Goal: Task Accomplishment & Management: Use online tool/utility

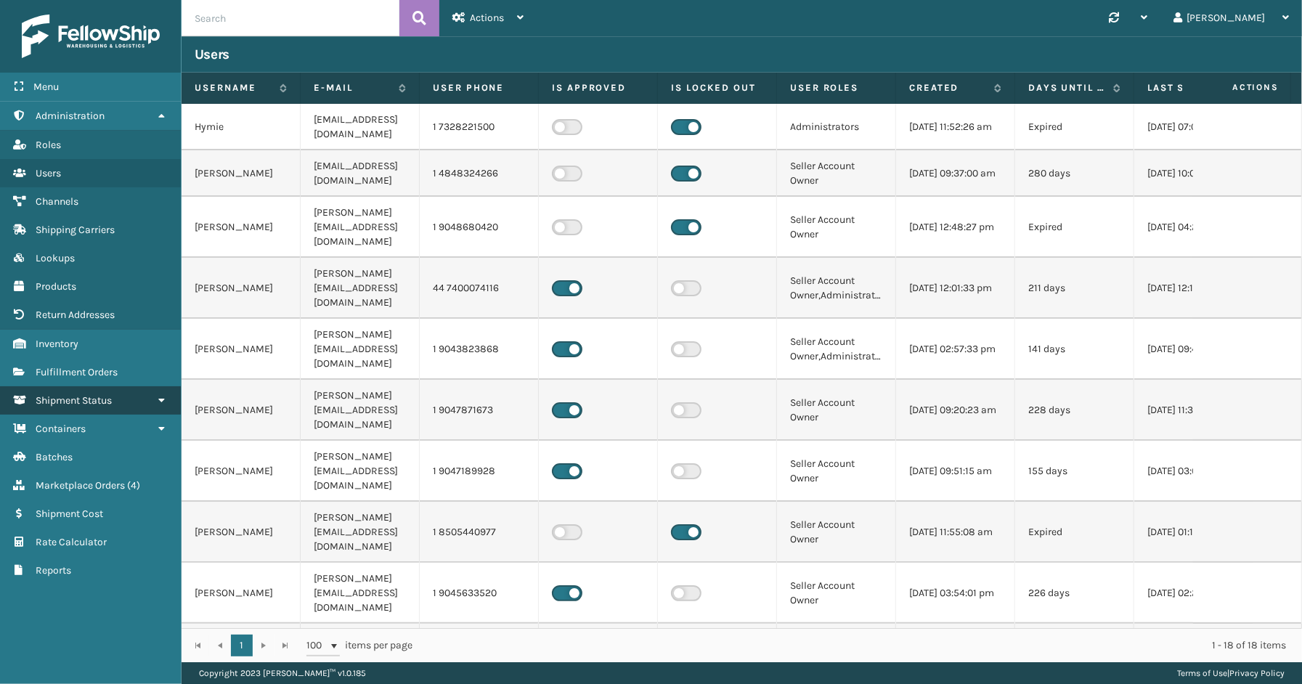
click at [90, 386] on link "Shipment Status" at bounding box center [90, 400] width 181 height 28
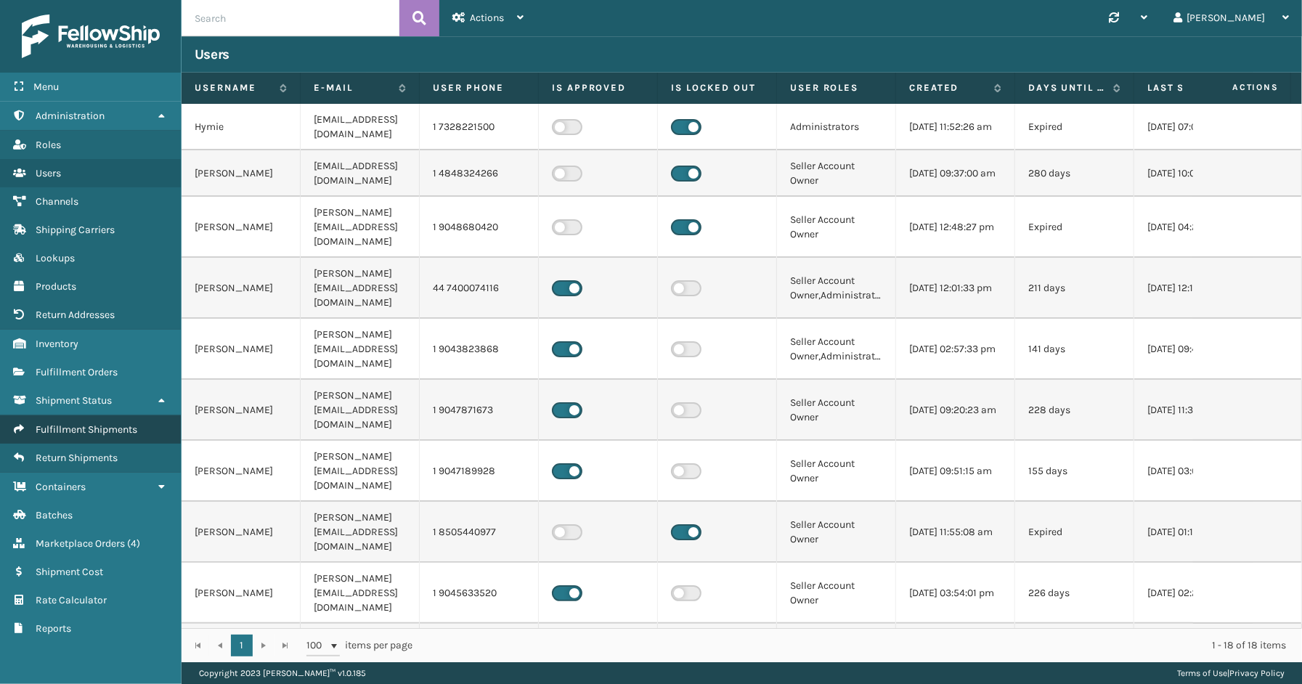
click at [96, 433] on link "Fulfillment Shipments" at bounding box center [90, 429] width 181 height 28
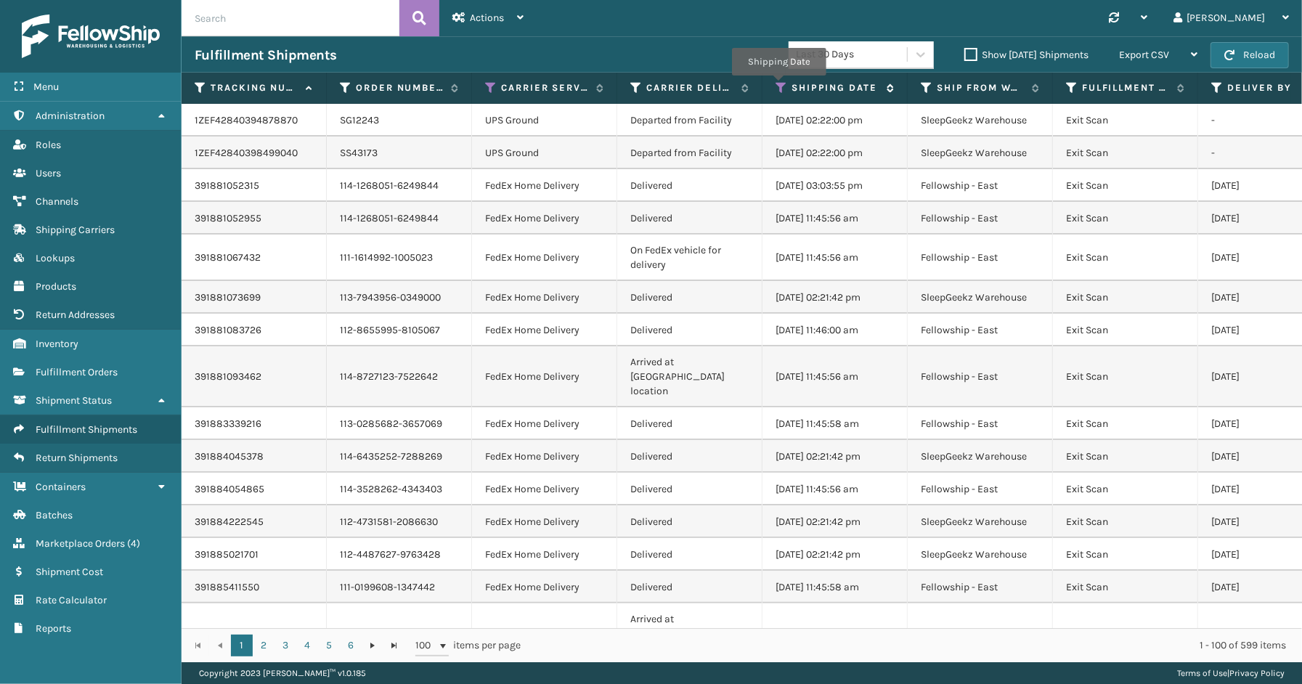
click at [778, 86] on icon at bounding box center [781, 87] width 12 height 13
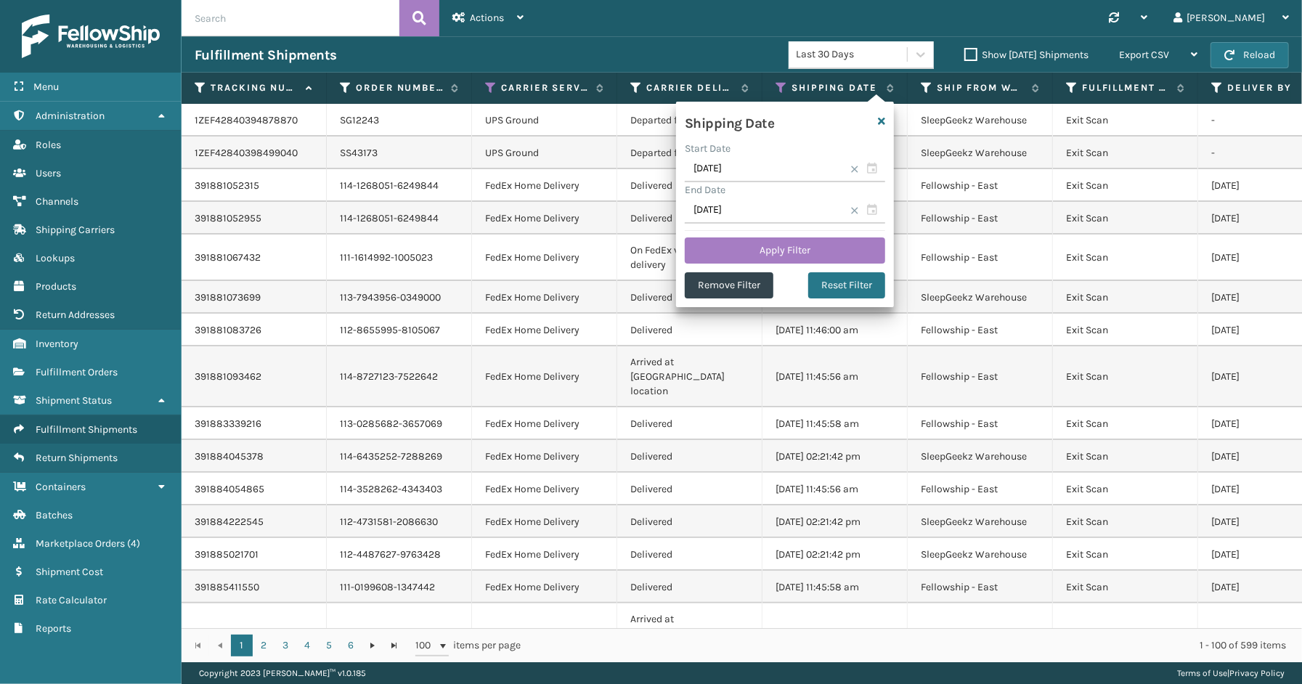
click at [855, 170] on span at bounding box center [854, 169] width 9 height 9
click at [855, 208] on span at bounding box center [854, 210] width 9 height 9
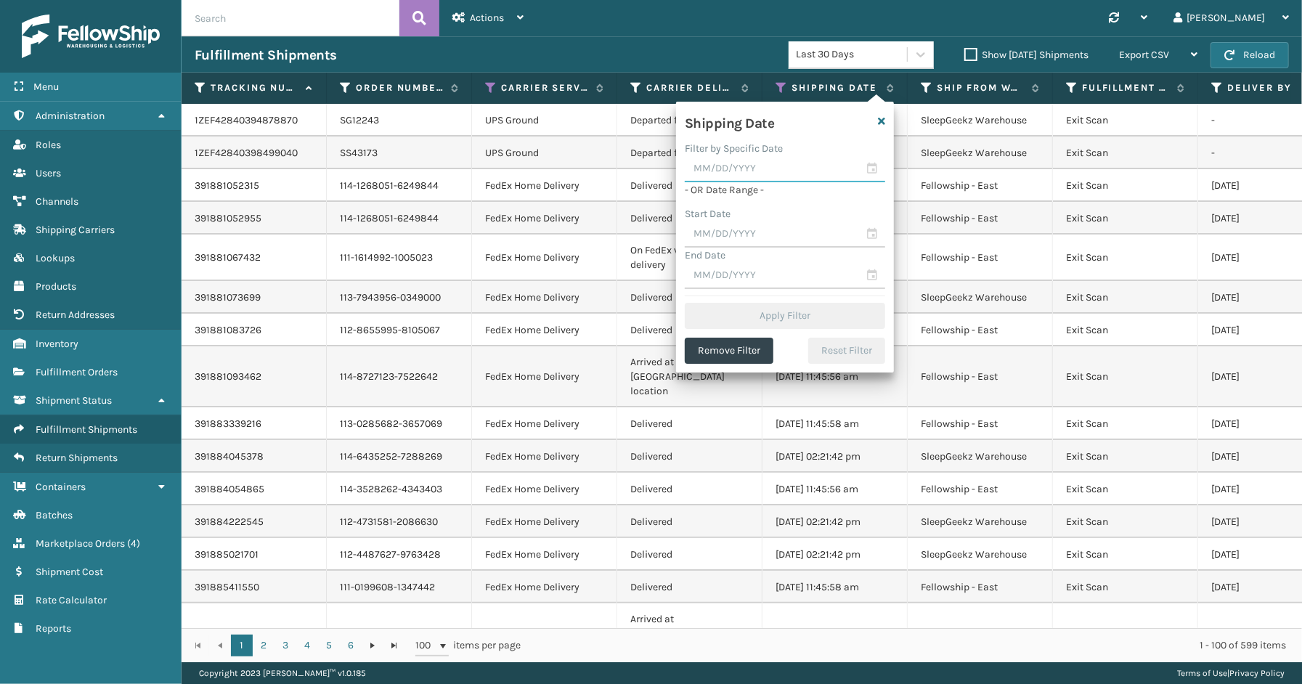
click at [874, 165] on input "text" at bounding box center [785, 169] width 200 height 26
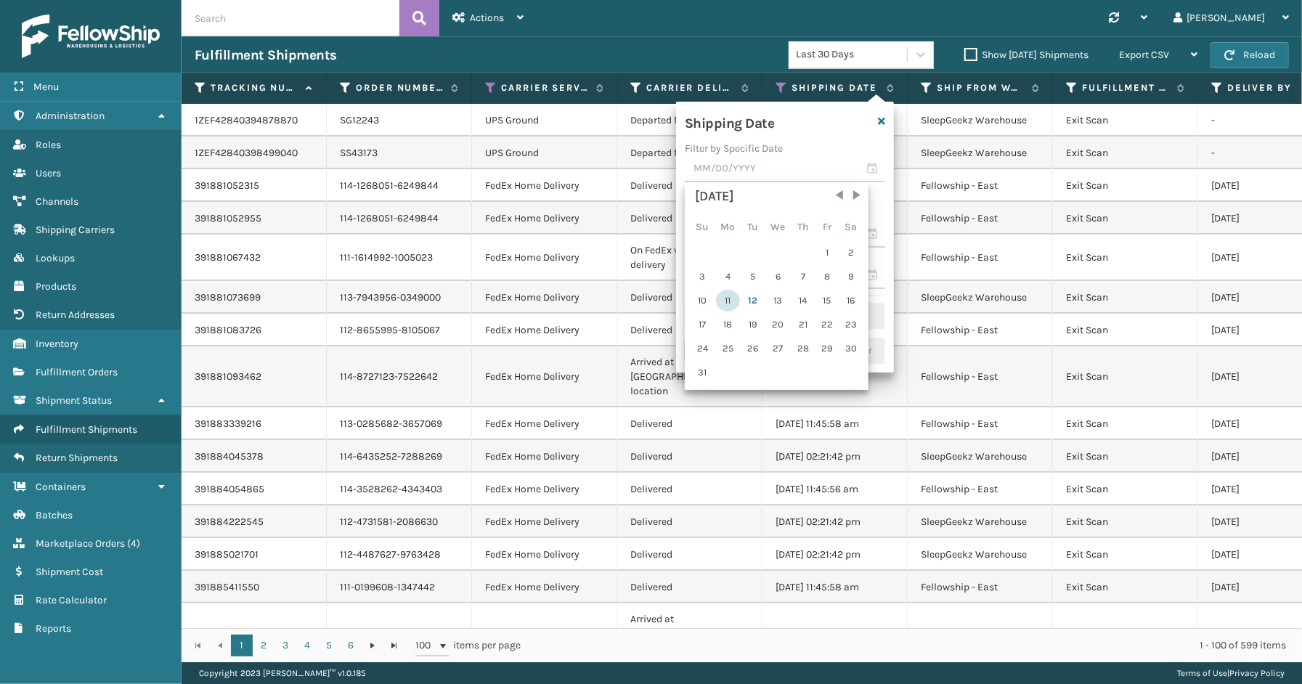
click at [727, 292] on div "11" at bounding box center [728, 301] width 24 height 22
type input "[DATE]"
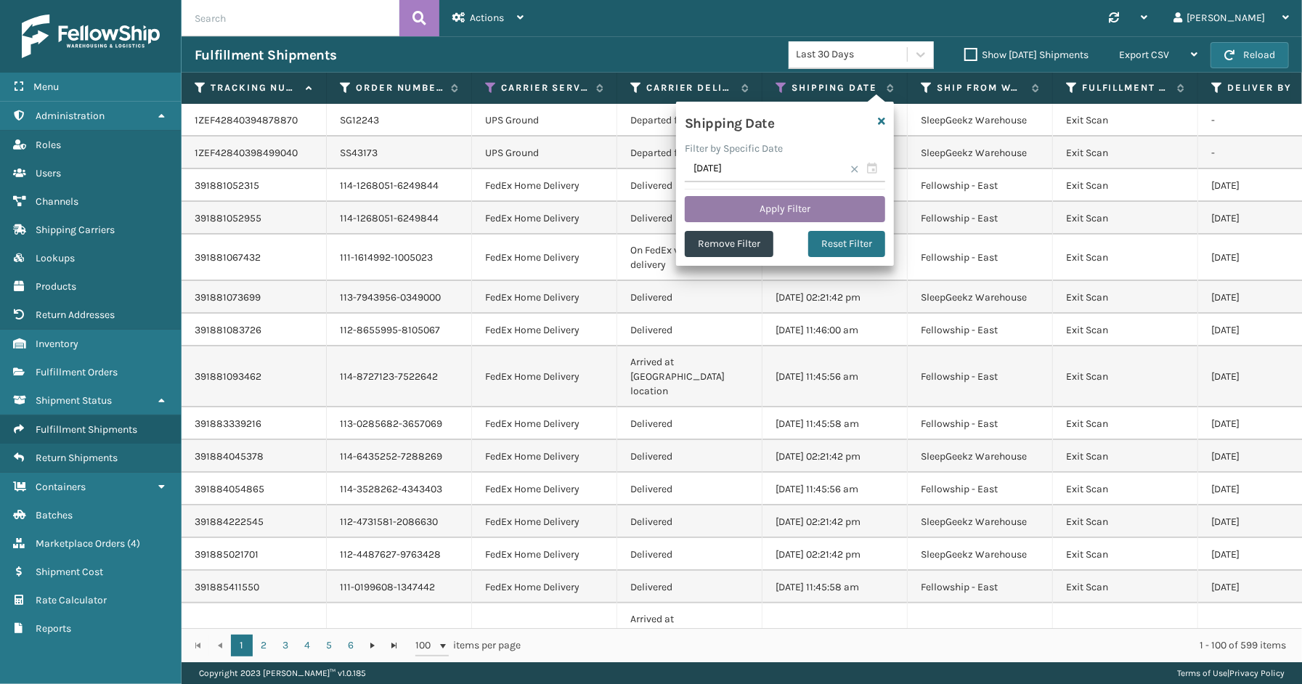
click at [761, 212] on button "Apply Filter" at bounding box center [785, 209] width 200 height 26
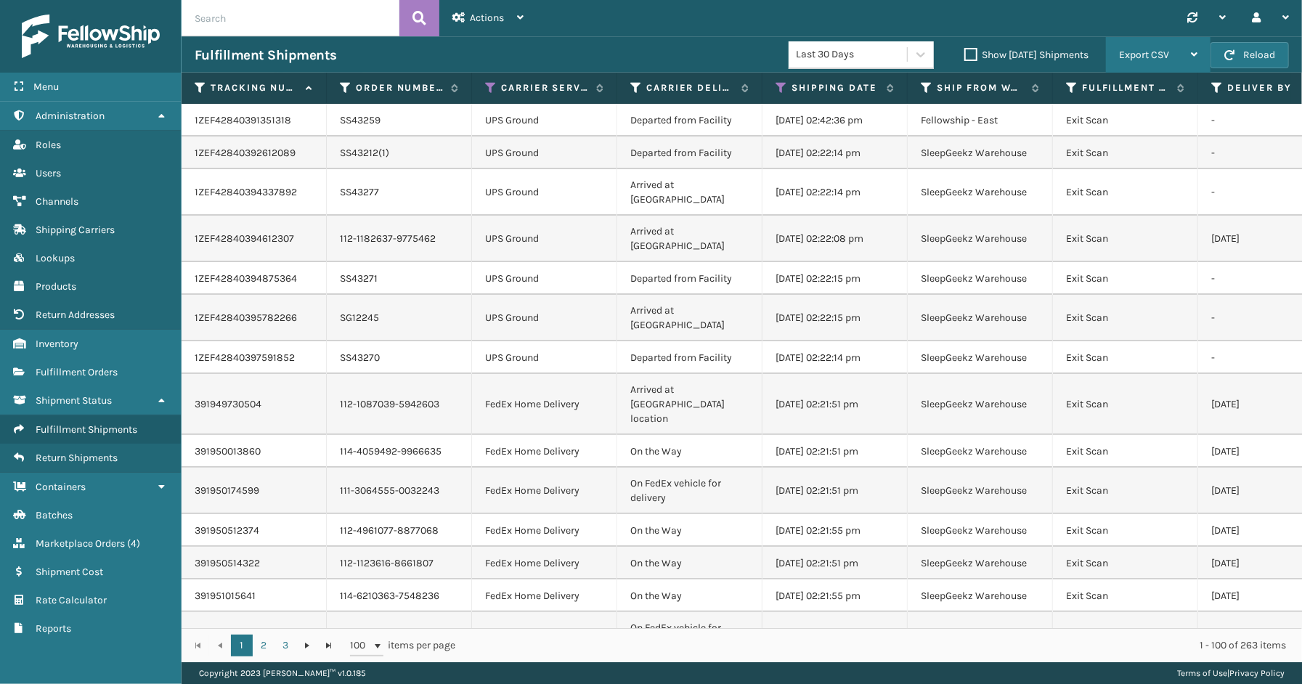
click at [1119, 46] on div "Export CSV" at bounding box center [1158, 55] width 78 height 36
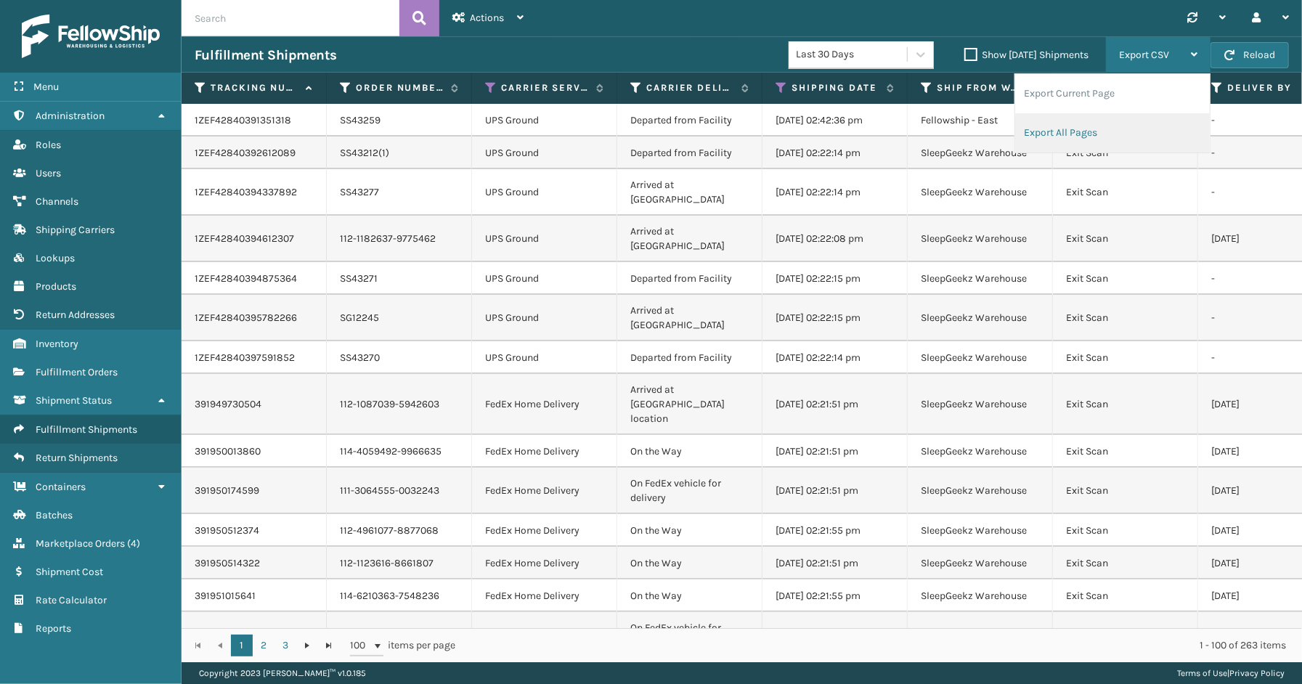
click at [1060, 127] on li "Export All Pages" at bounding box center [1112, 132] width 195 height 39
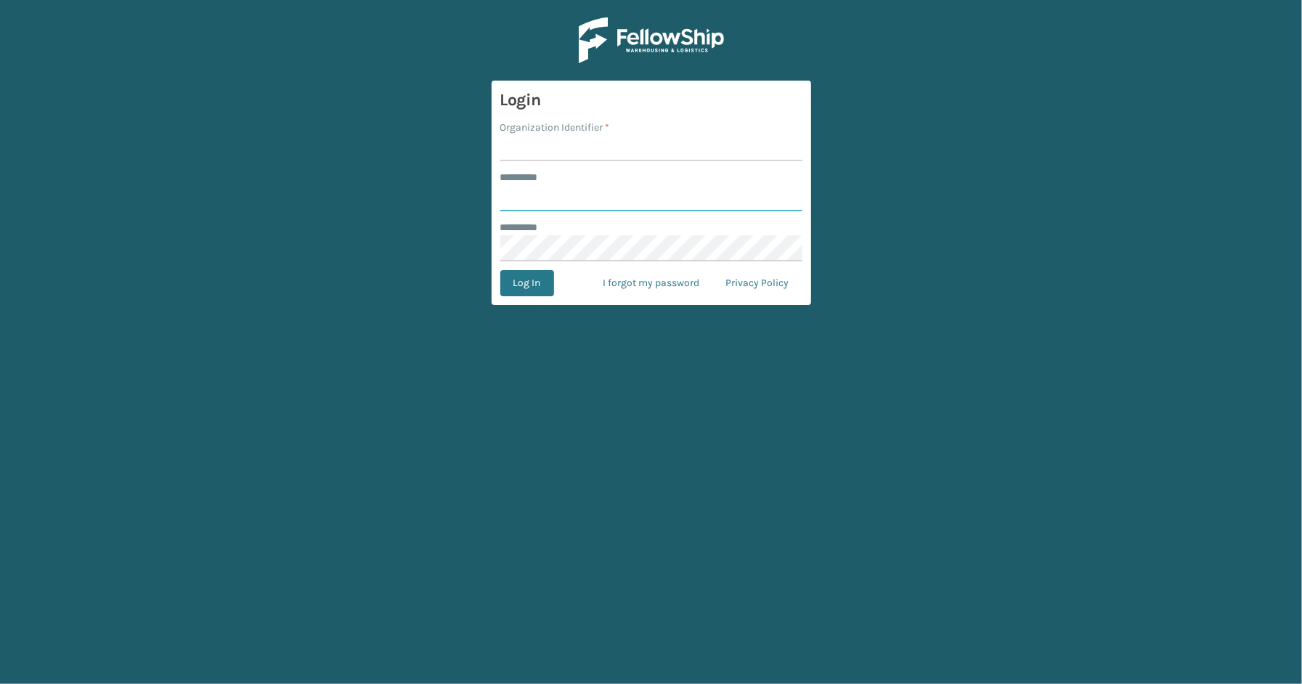
type input "*****"
type input "SleepGeekz"
click at [526, 283] on button "Log In" at bounding box center [527, 283] width 54 height 26
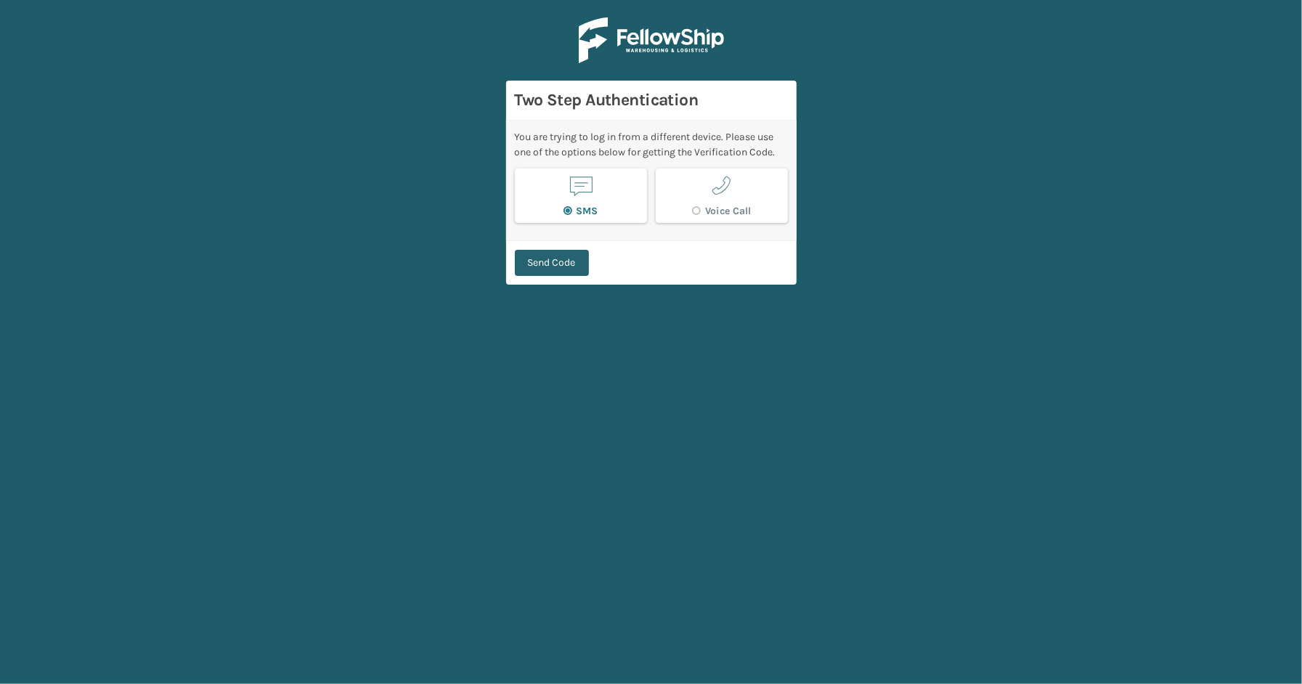
click at [572, 269] on button "Send Code" at bounding box center [552, 263] width 74 height 26
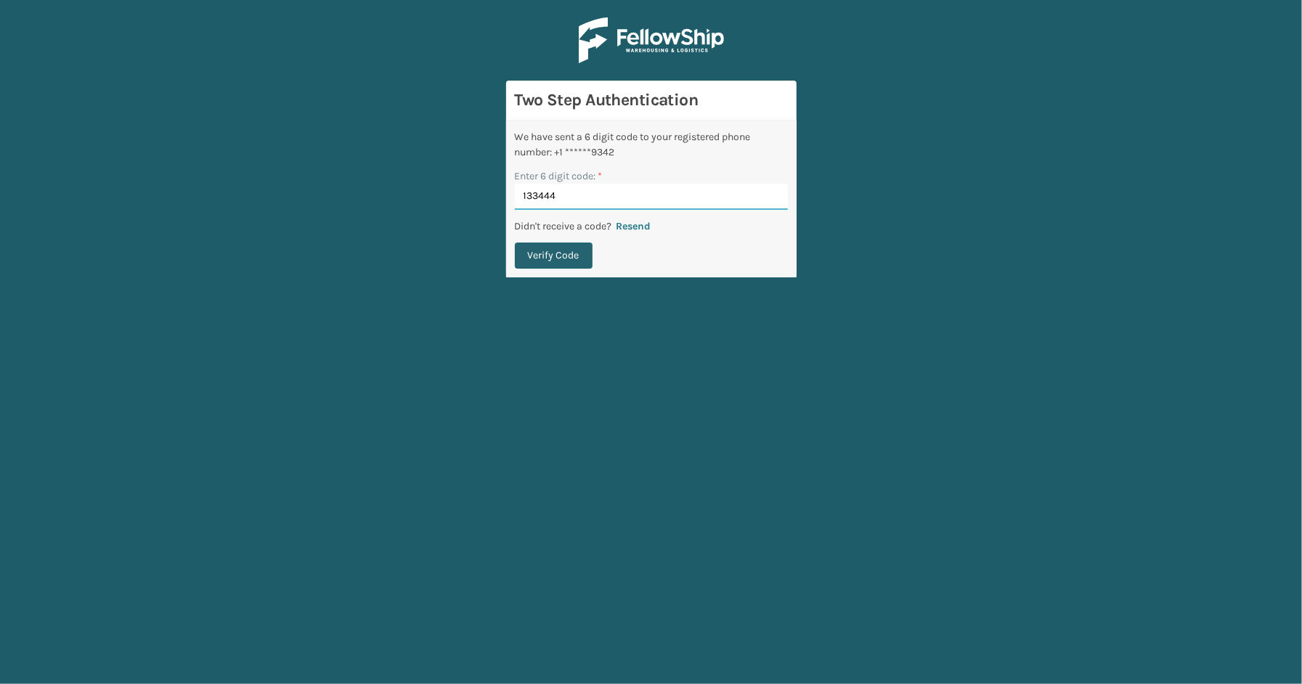
type input "133444"
click at [584, 264] on button "Verify Code" at bounding box center [554, 256] width 78 height 26
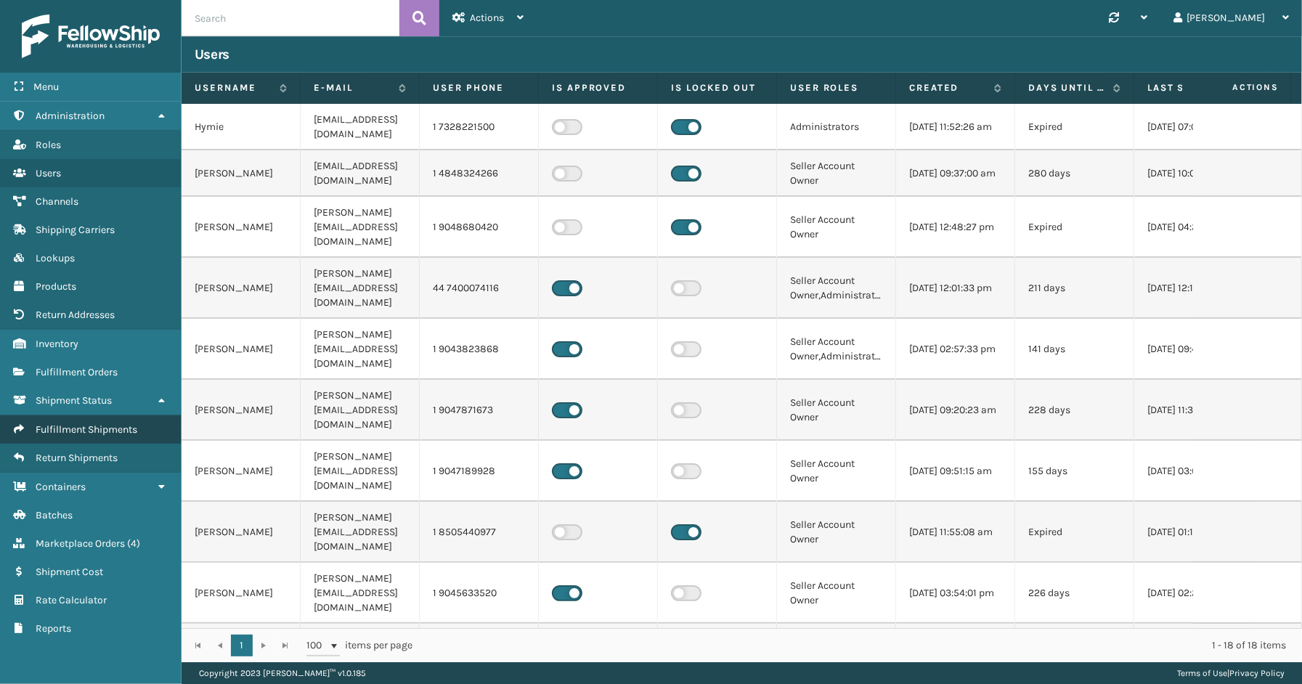
click at [98, 423] on span "Fulfillment Shipments" at bounding box center [87, 429] width 102 height 12
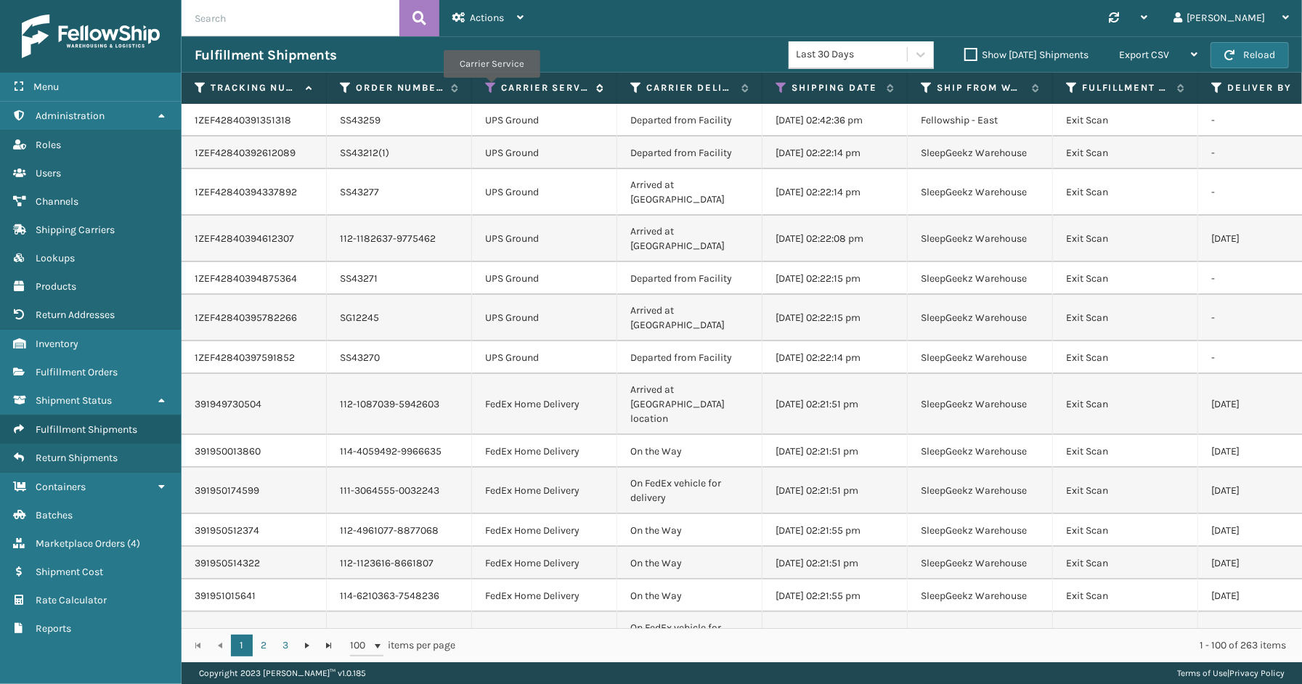
click at [491, 88] on icon at bounding box center [491, 87] width 12 height 13
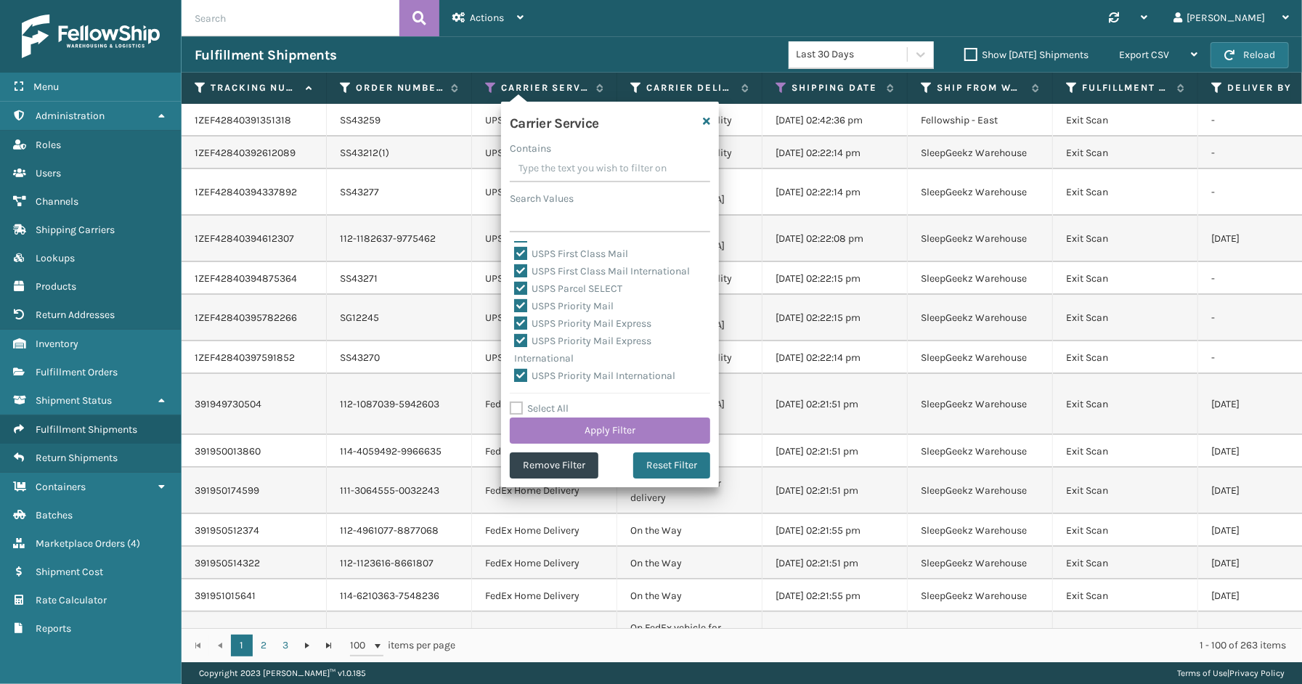
scroll to position [447, 0]
click at [488, 48] on div "Fulfillment Shipments" at bounding box center [492, 54] width 594 height 17
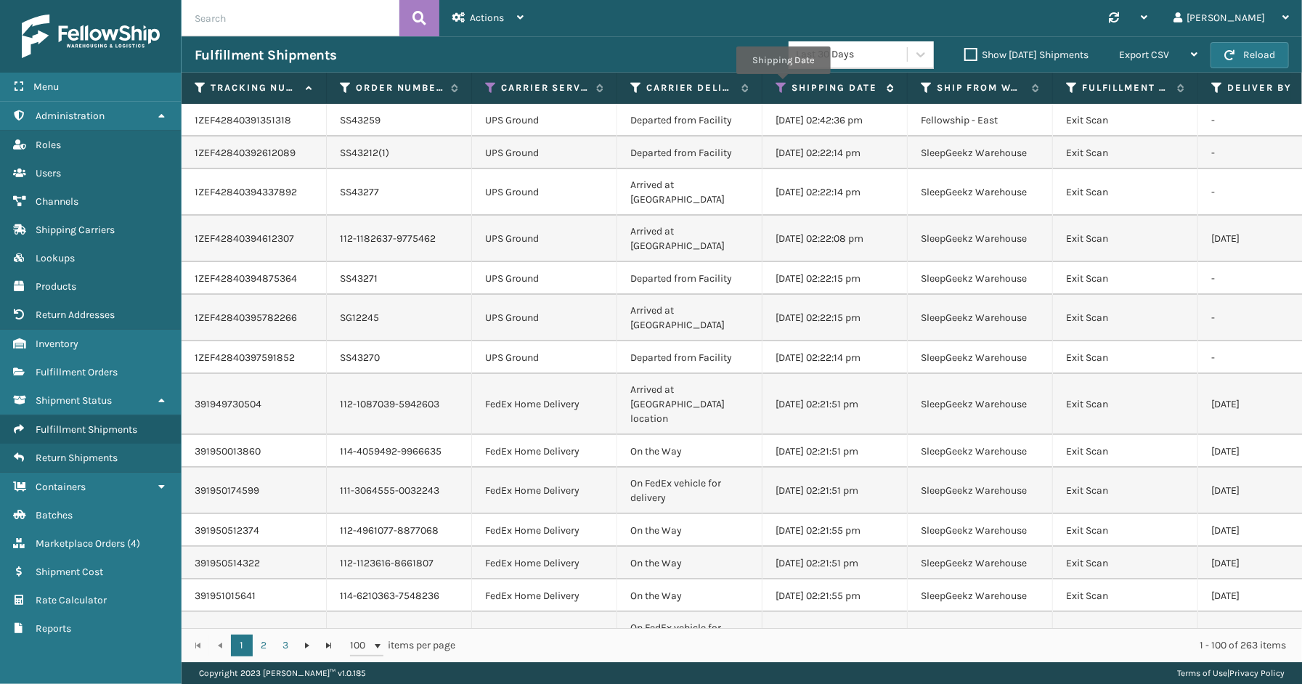
click at [783, 84] on icon at bounding box center [781, 87] width 12 height 13
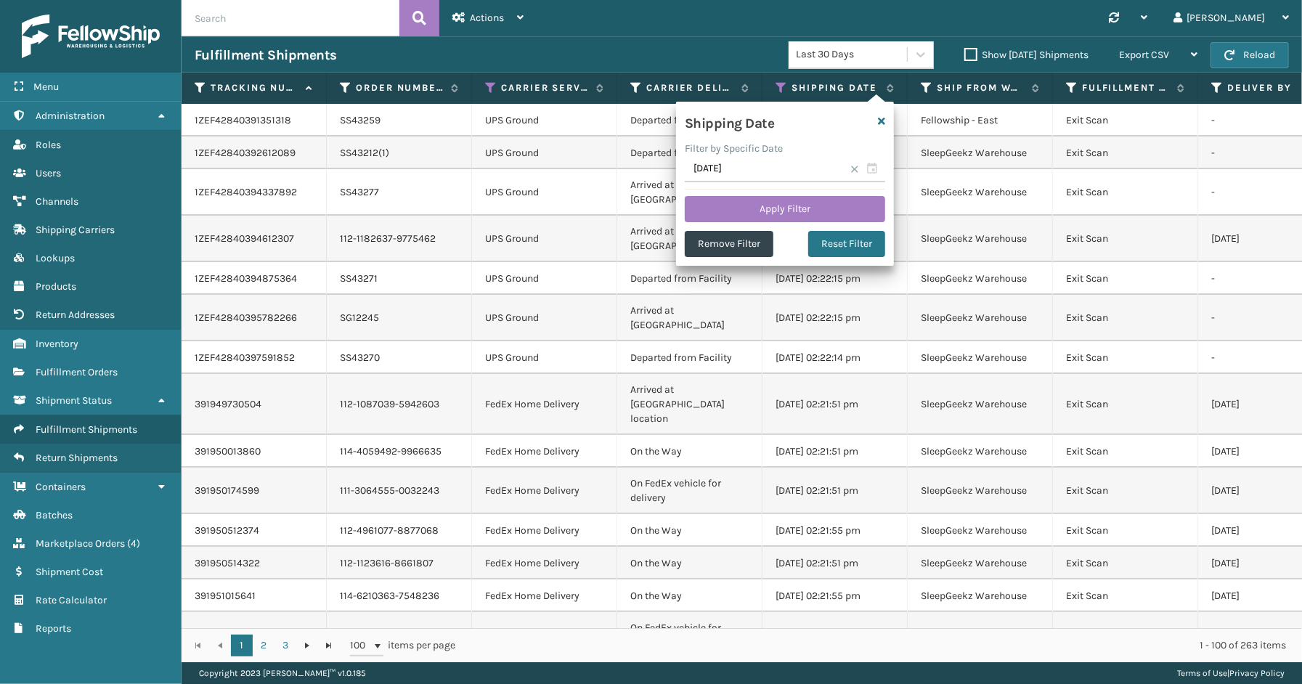
click at [854, 169] on span at bounding box center [854, 169] width 9 height 9
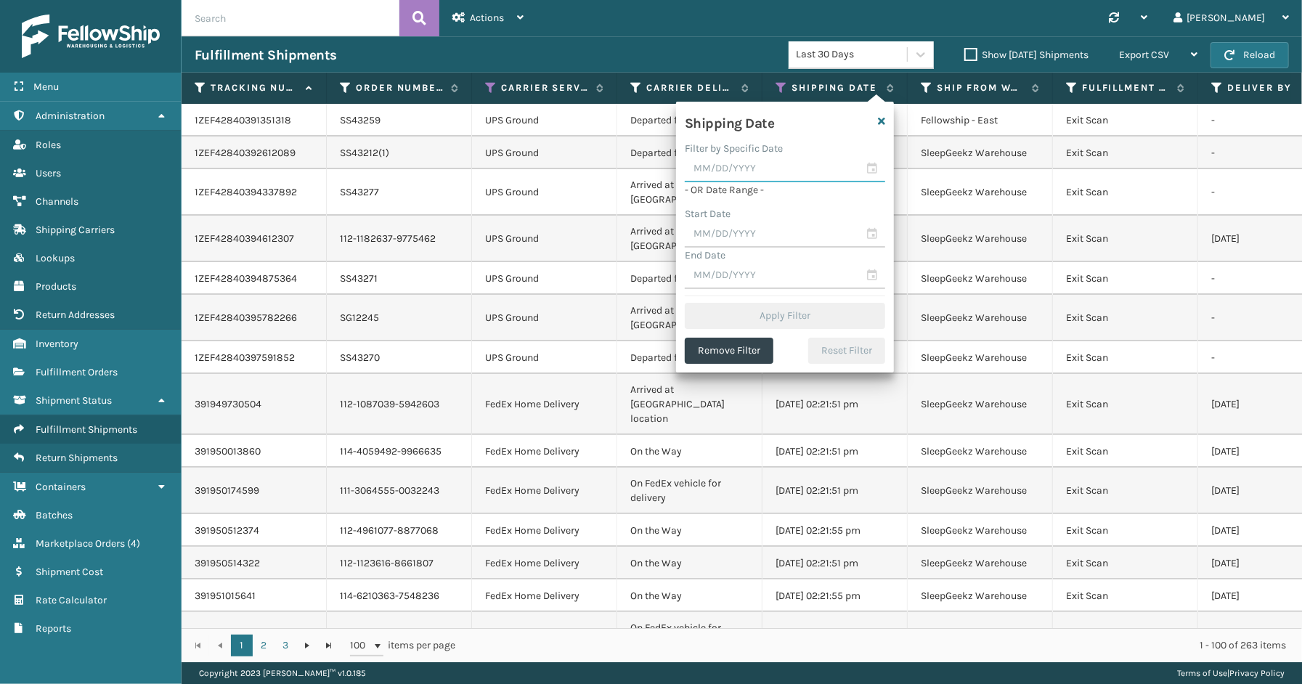
click at [875, 175] on input "text" at bounding box center [785, 169] width 200 height 26
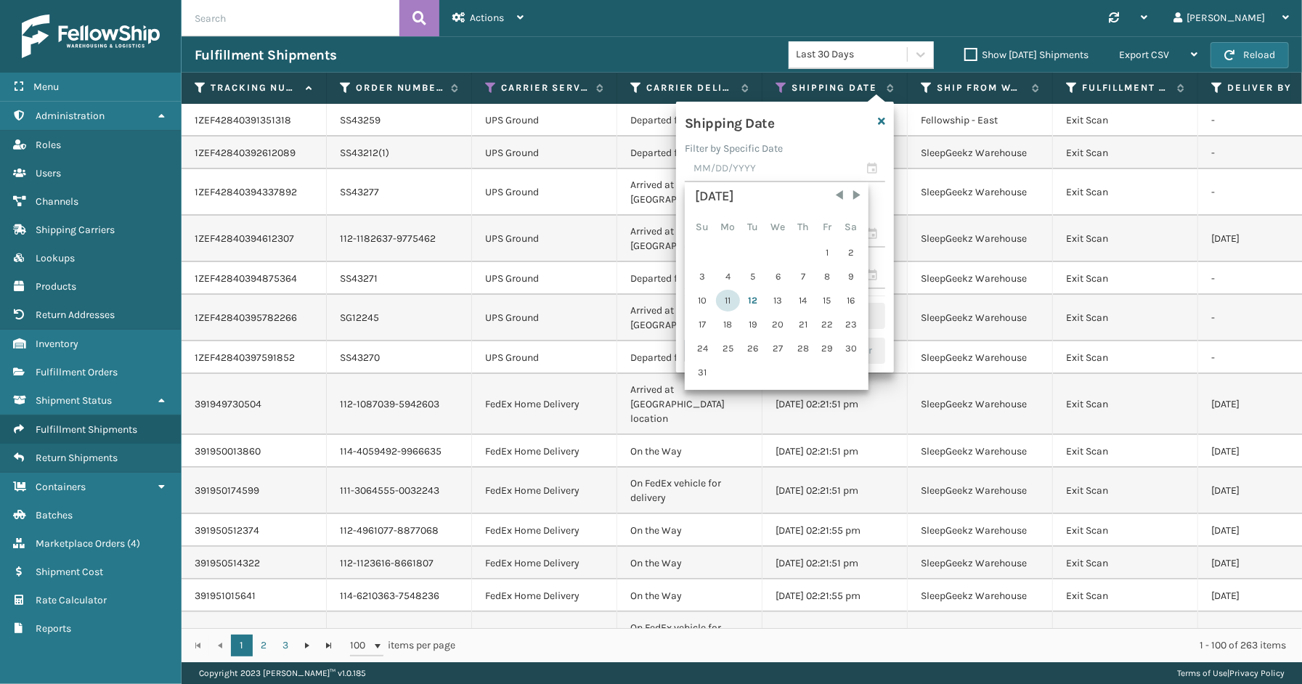
click at [733, 295] on div "11" at bounding box center [728, 301] width 24 height 22
type input "[DATE]"
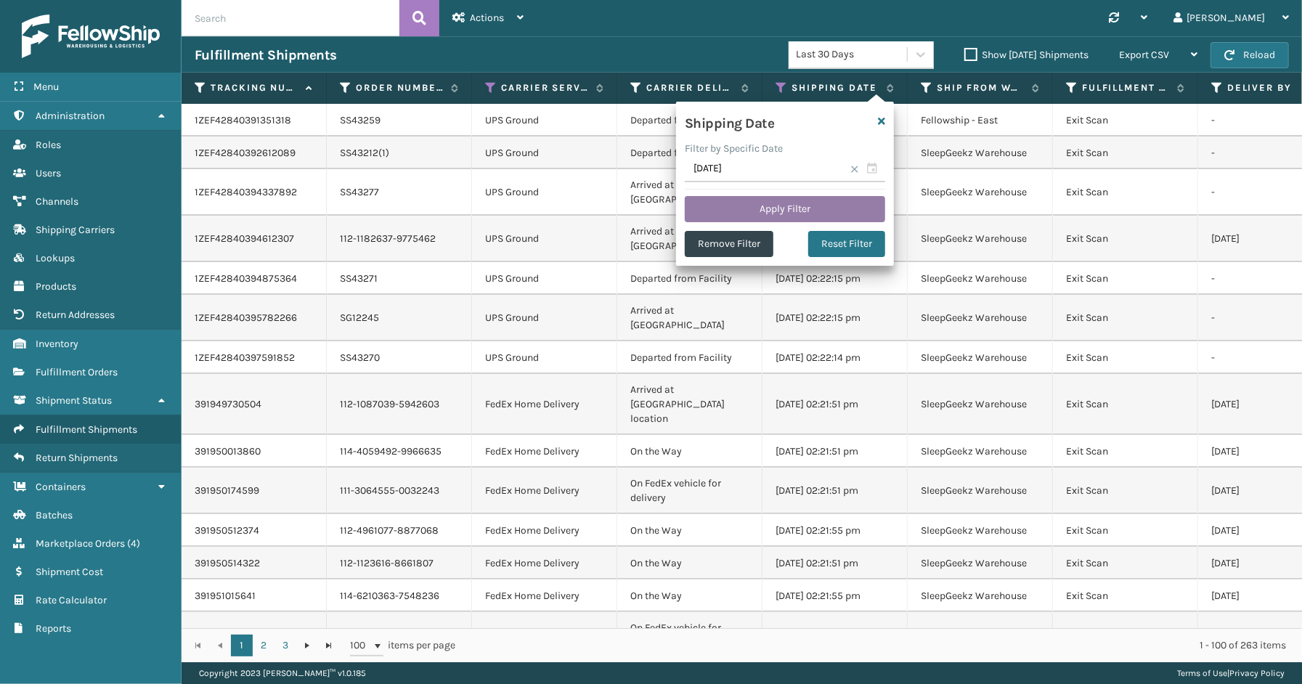
click at [738, 208] on button "Apply Filter" at bounding box center [785, 209] width 200 height 26
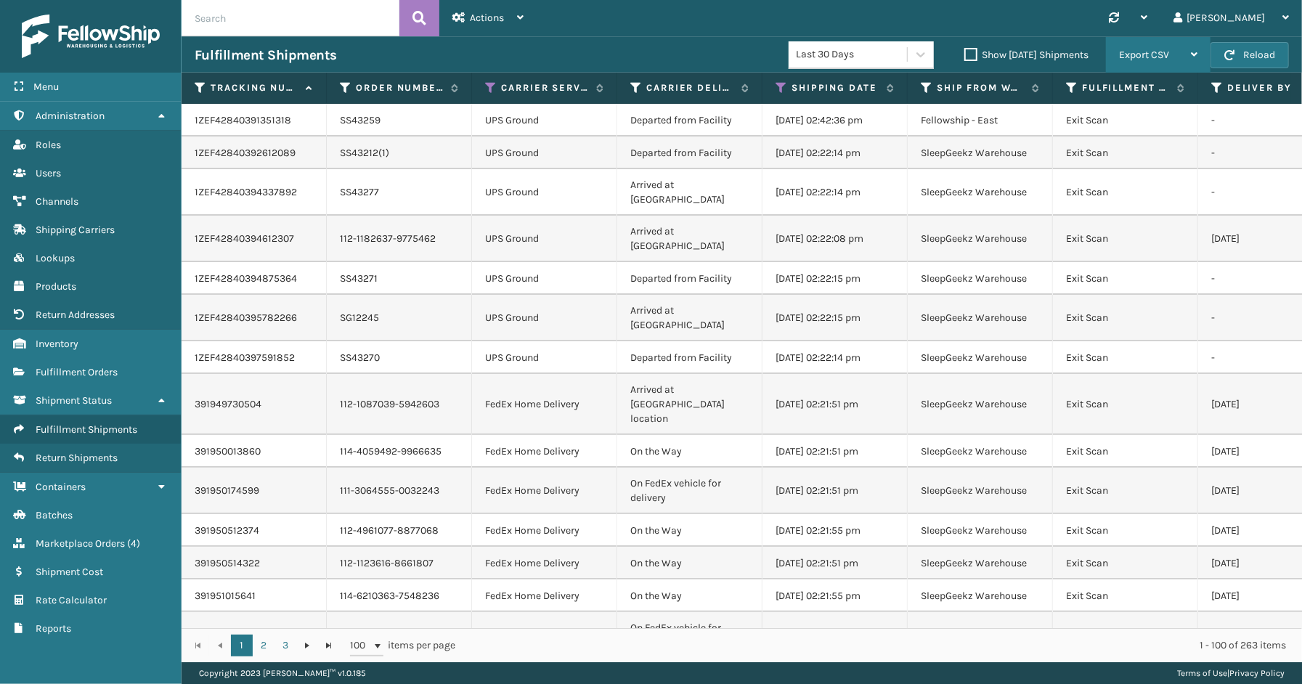
click at [1153, 61] on div "Export CSV" at bounding box center [1158, 55] width 78 height 36
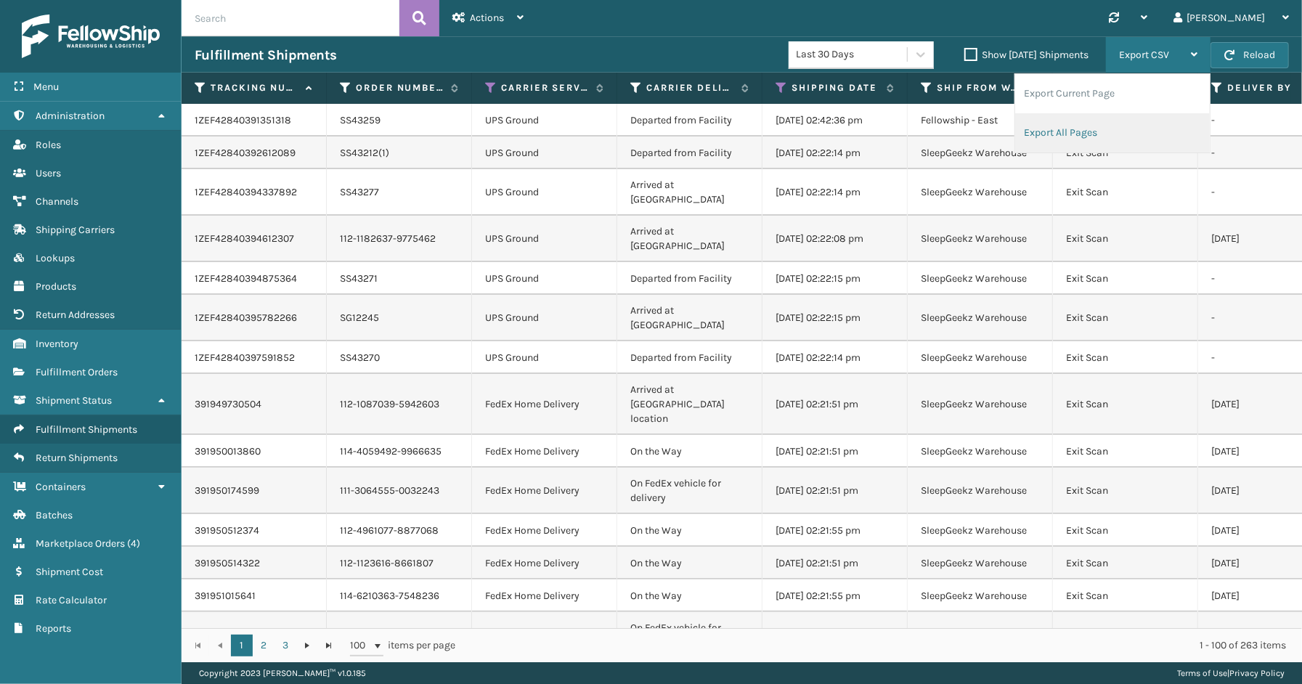
click at [1072, 134] on li "Export All Pages" at bounding box center [1112, 132] width 195 height 39
